Goal: Complete application form

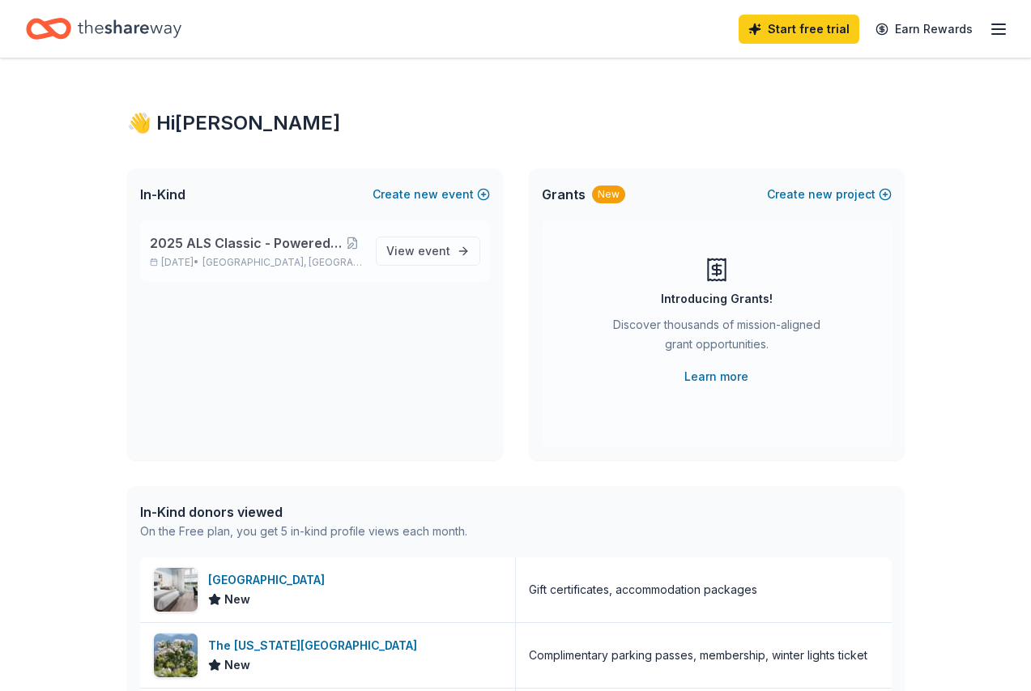
click at [288, 251] on span "2025 ALS Classic - Powered by Blueprint for Hope" at bounding box center [247, 242] width 194 height 19
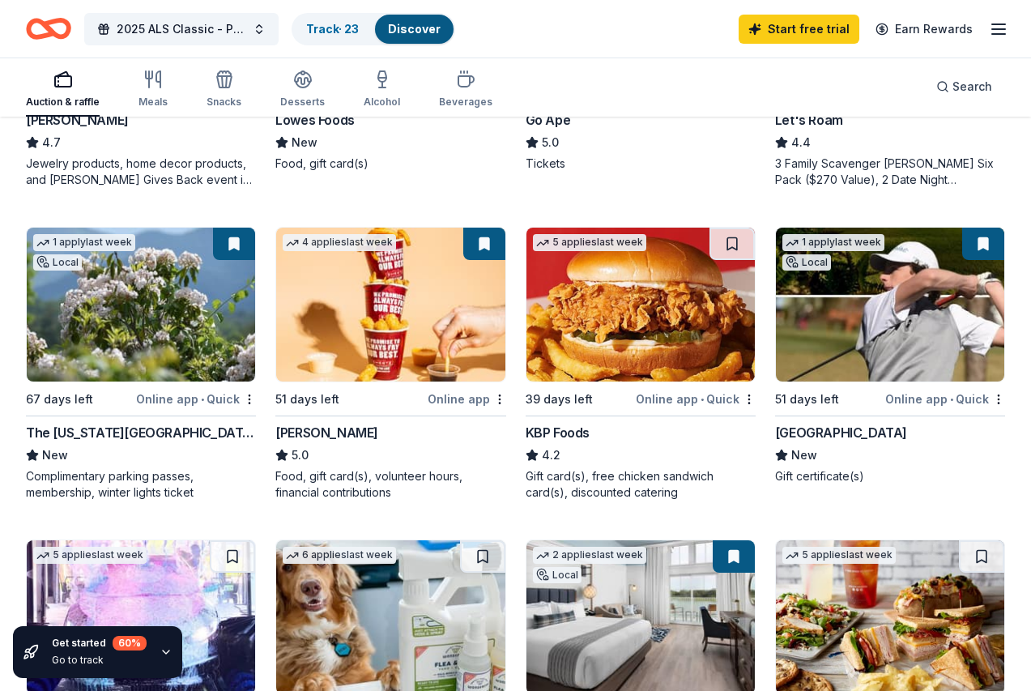
scroll to position [986, 0]
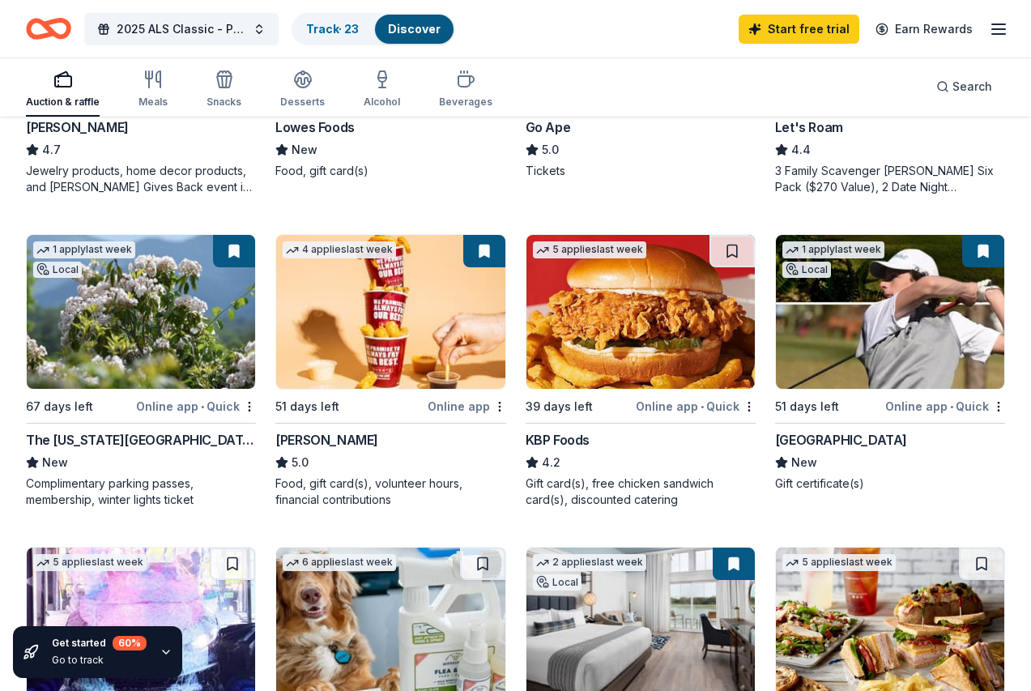
click at [868, 440] on div "[GEOGRAPHIC_DATA]" at bounding box center [841, 439] width 132 height 19
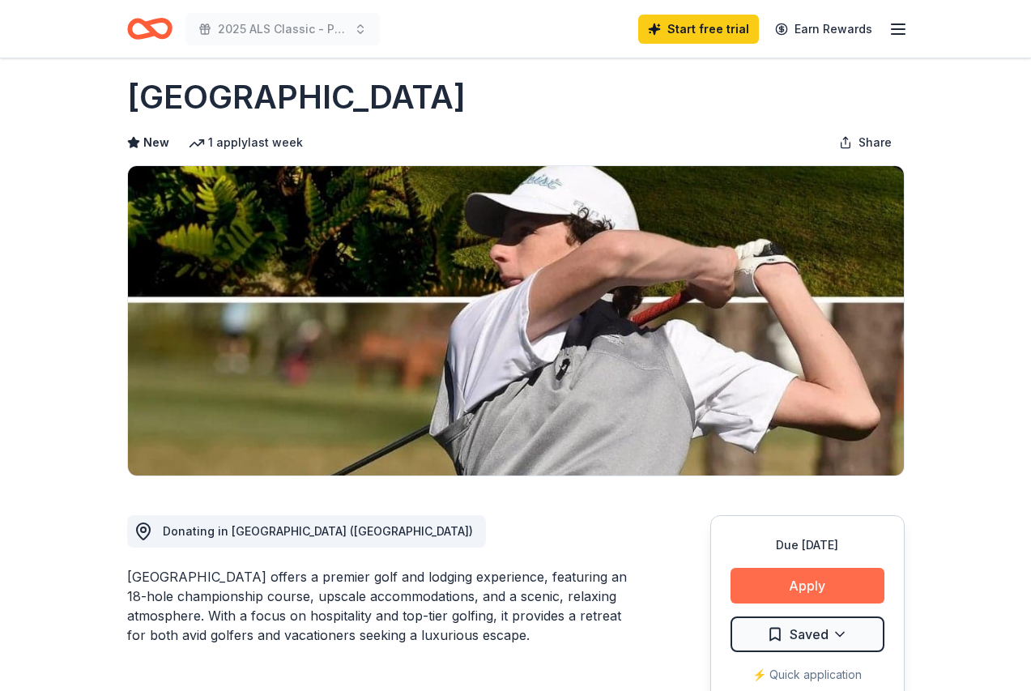
click at [850, 607] on div "Due in 51 days Apply Saved ⚡️ Quick application" at bounding box center [807, 610] width 194 height 190
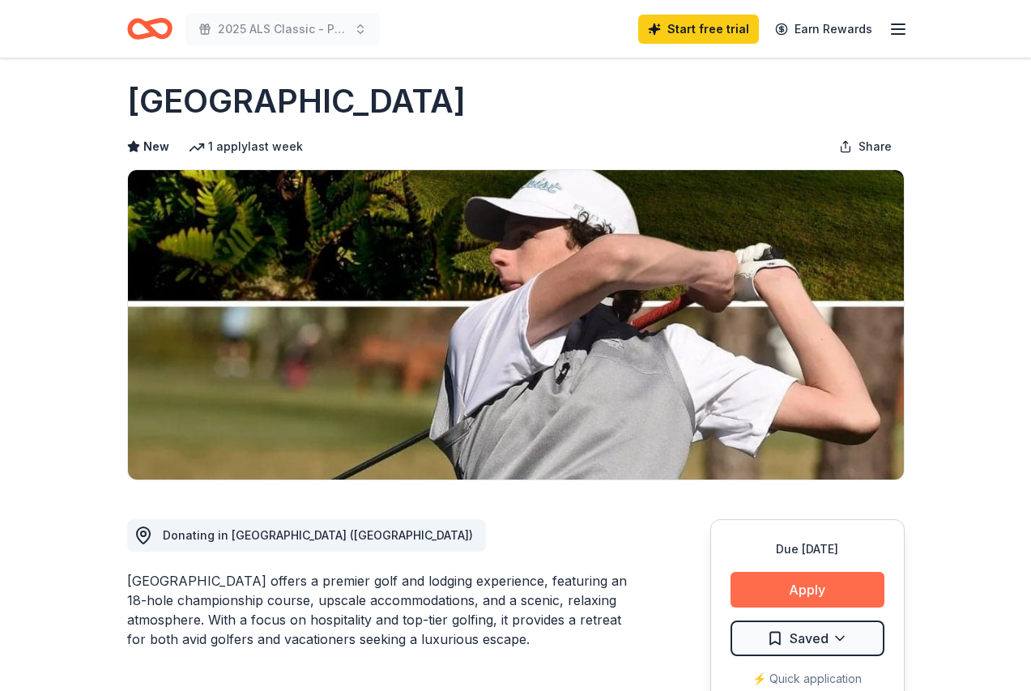
click at [851, 595] on button "Apply" at bounding box center [808, 590] width 154 height 36
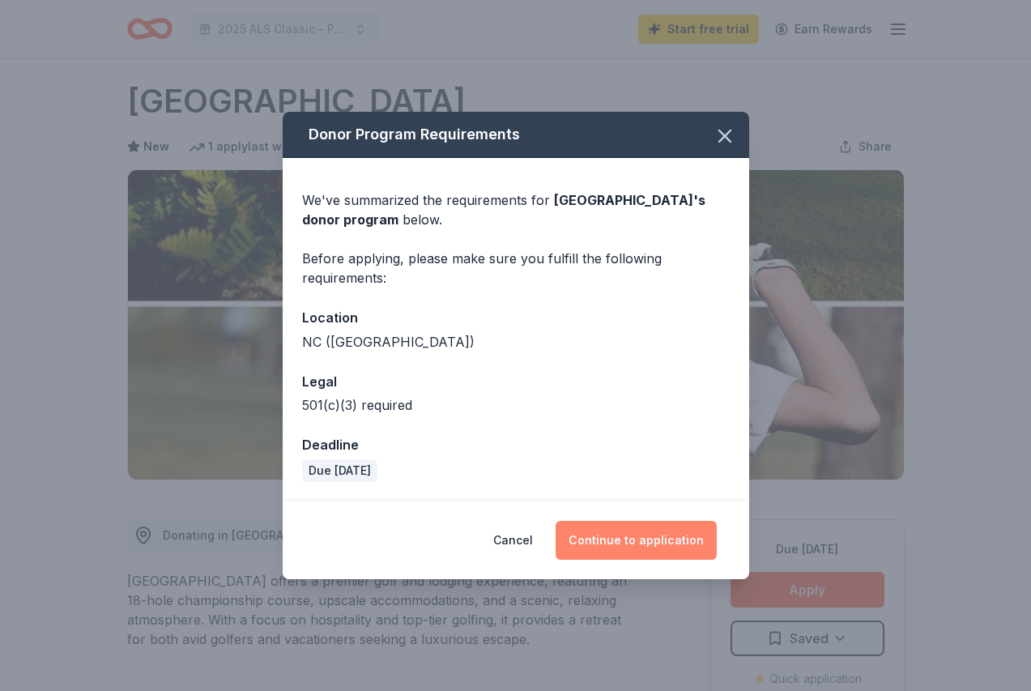
click at [646, 538] on button "Continue to application" at bounding box center [636, 540] width 161 height 39
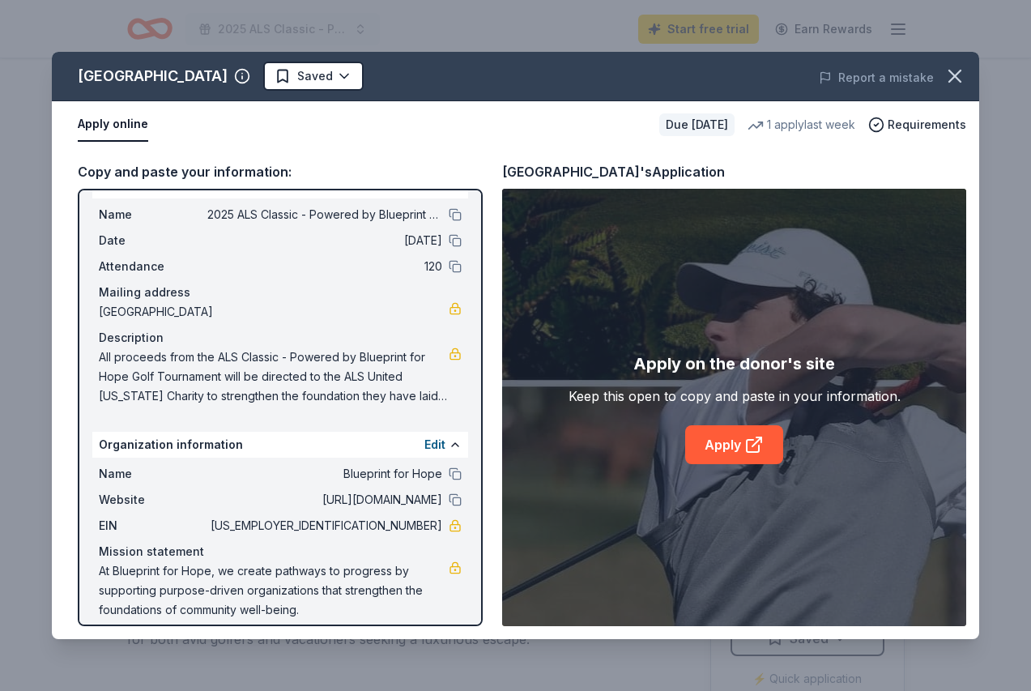
scroll to position [45, 0]
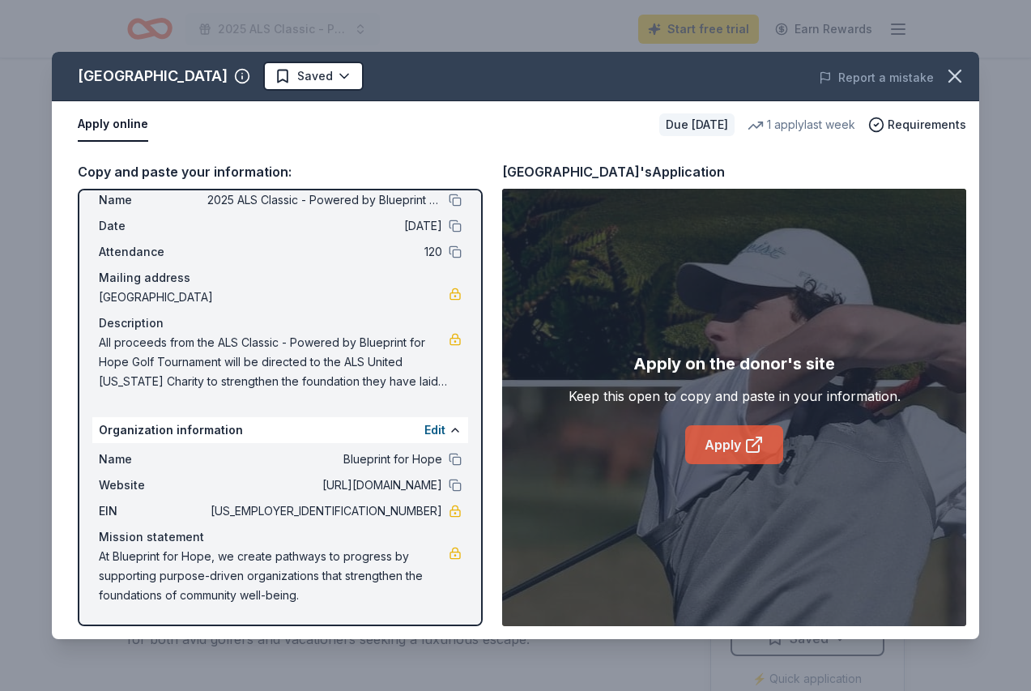
click at [748, 452] on icon at bounding box center [753, 446] width 12 height 12
